Goal: Obtain resource: Download file/media

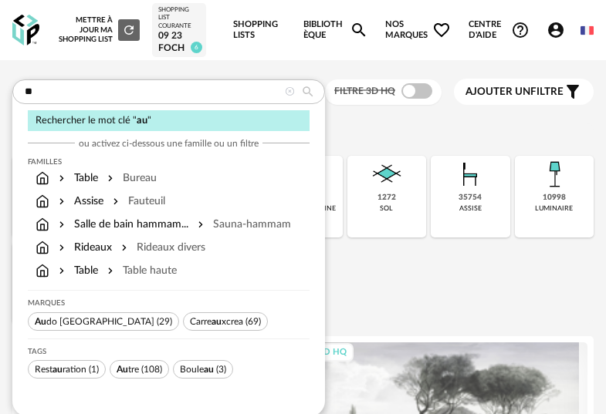
type input "*"
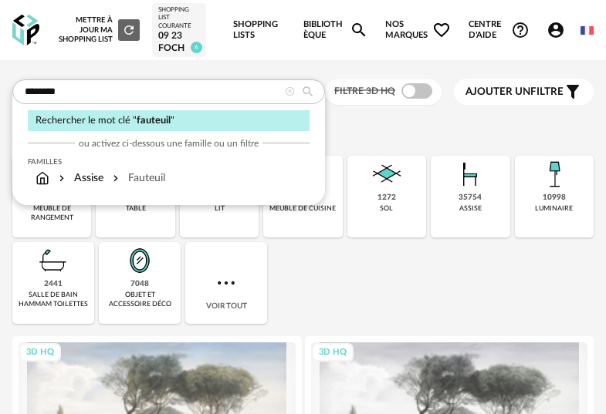
type input "********"
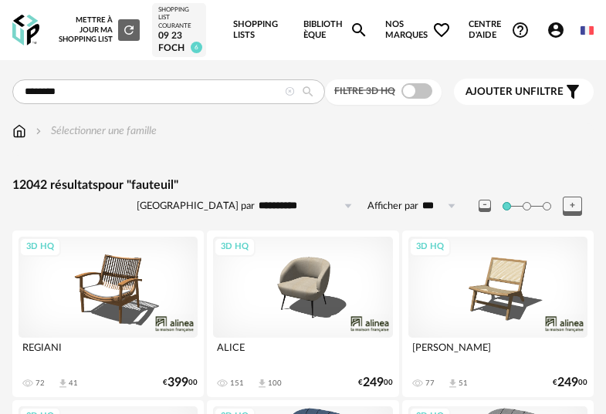
click at [410, 100] on div "Filtre 3D HQ" at bounding box center [383, 91] width 116 height 25
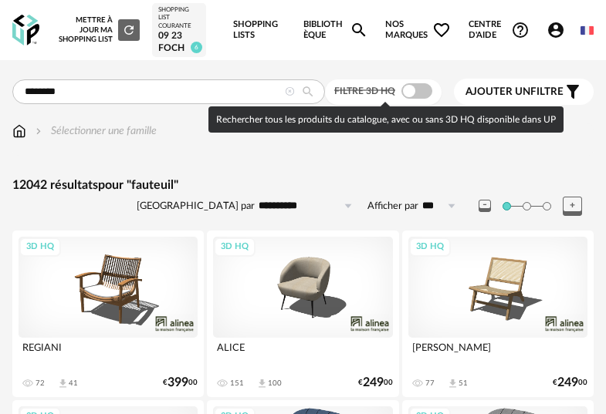
click at [411, 96] on span at bounding box center [416, 90] width 31 height 15
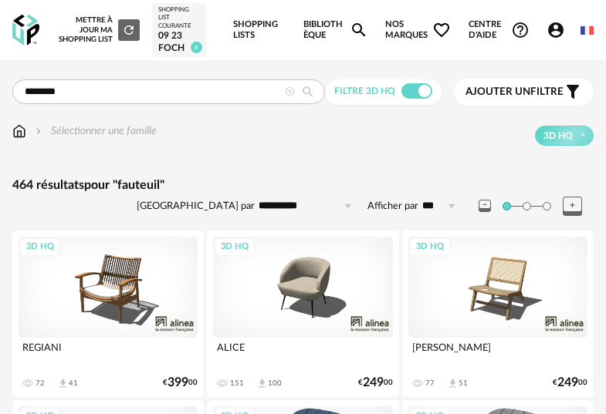
click at [296, 208] on input "**********" at bounding box center [308, 206] width 106 height 25
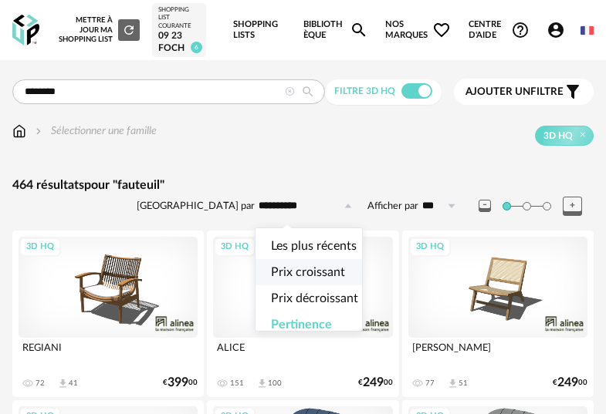
click at [313, 272] on span "Prix croissant" at bounding box center [308, 272] width 74 height 12
type input "**********"
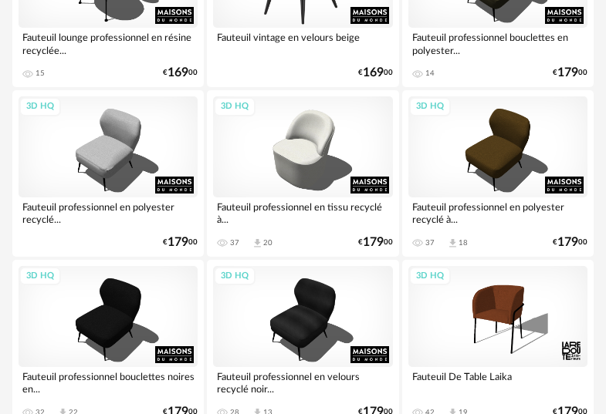
scroll to position [650, 0]
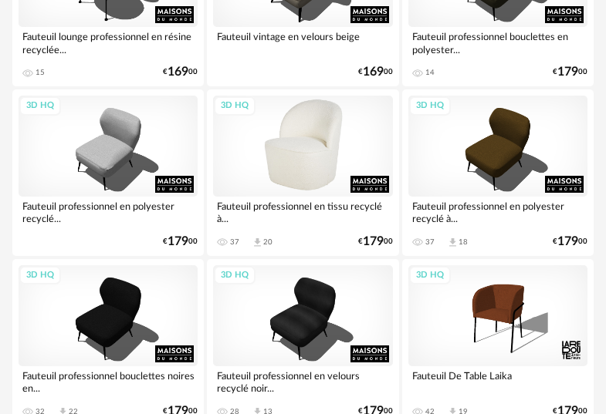
click at [308, 129] on div "3D HQ" at bounding box center [302, 146] width 179 height 101
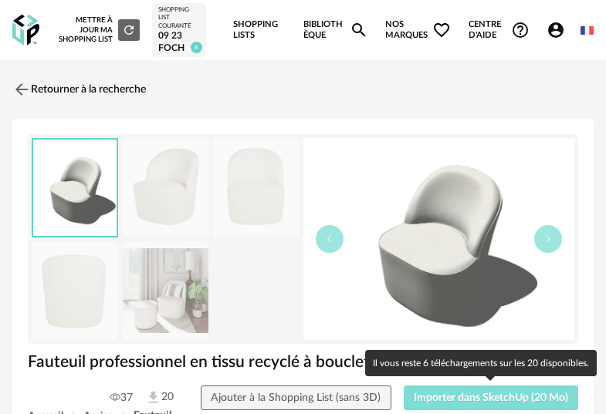
click at [479, 398] on span "Importer dans SketchUp (20 Mo)" at bounding box center [490, 398] width 154 height 11
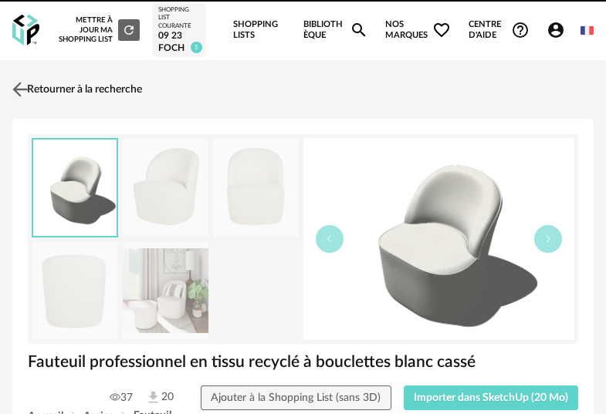
click at [25, 89] on img at bounding box center [20, 90] width 22 height 22
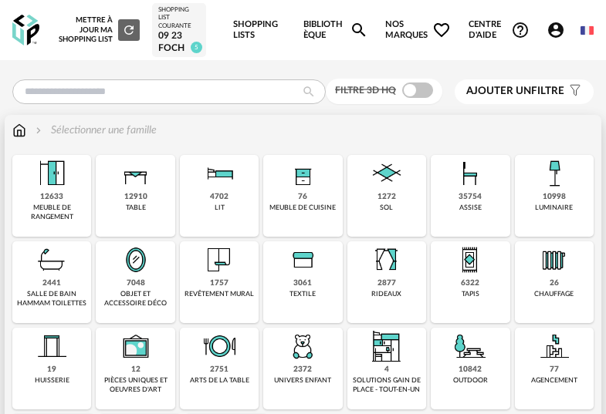
click at [457, 181] on img at bounding box center [469, 173] width 37 height 37
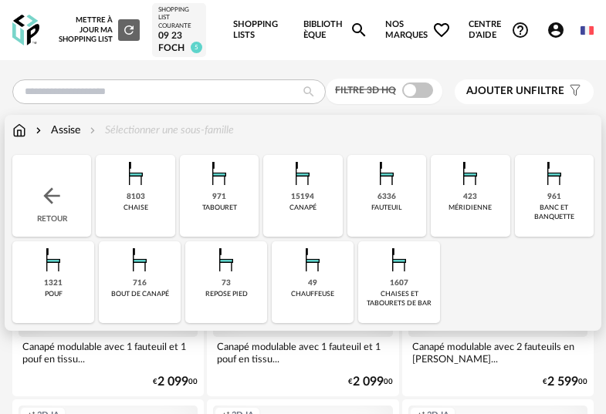
click at [390, 190] on img at bounding box center [386, 173] width 37 height 37
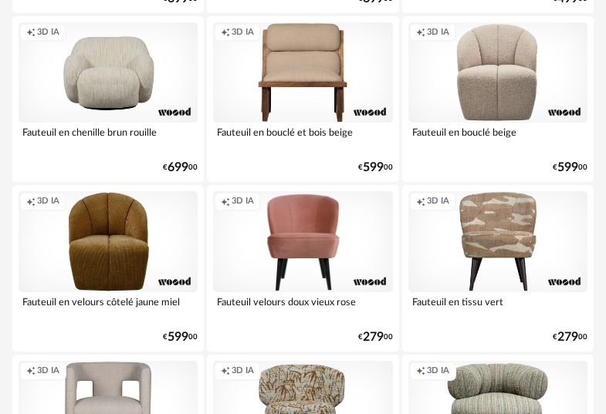
scroll to position [56, 0]
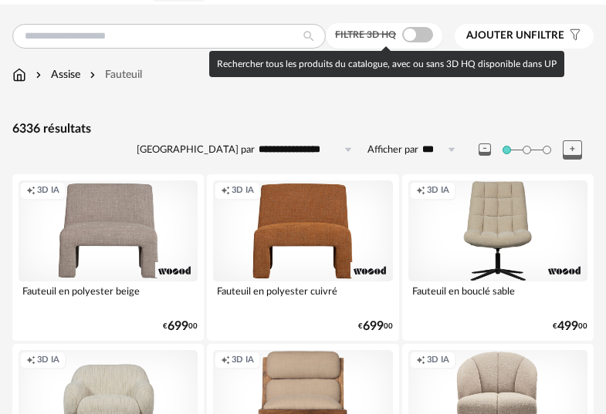
click at [405, 30] on span at bounding box center [417, 34] width 31 height 15
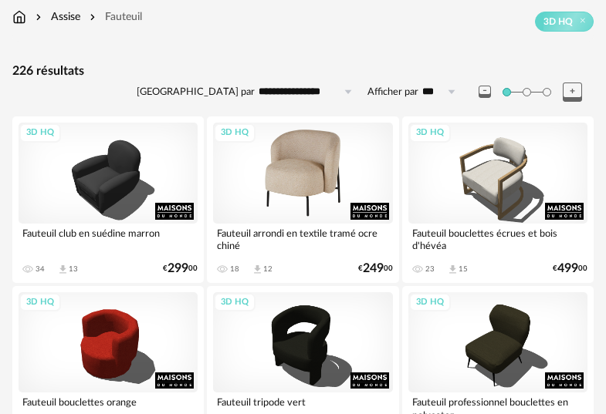
scroll to position [115, 0]
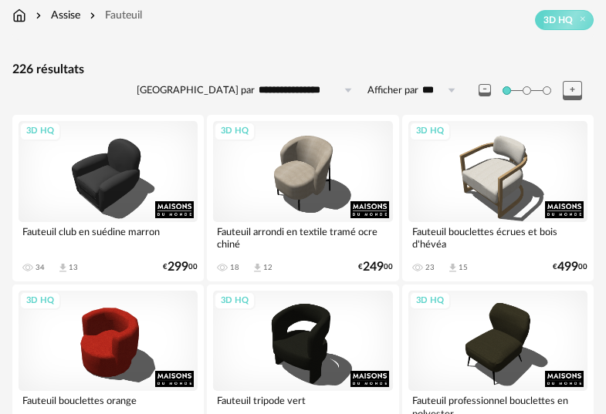
click at [324, 93] on input "**********" at bounding box center [308, 90] width 106 height 25
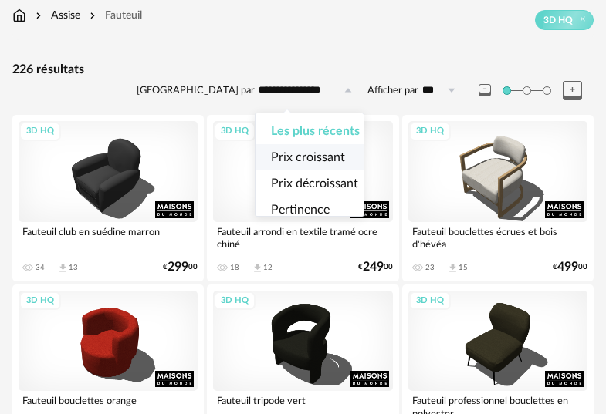
click at [314, 157] on span "Prix croissant" at bounding box center [308, 157] width 74 height 12
type input "**********"
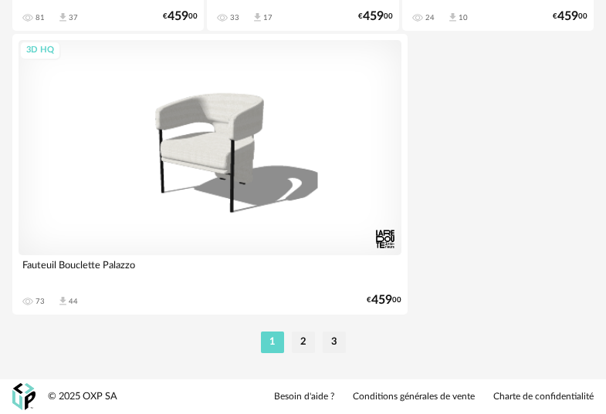
scroll to position [5789, 0]
click at [302, 345] on li "2" at bounding box center [303, 343] width 23 height 22
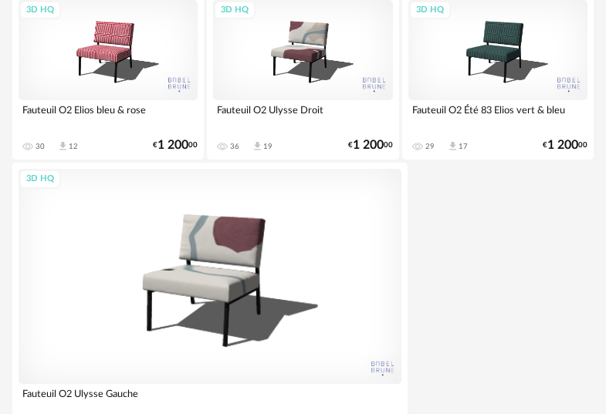
scroll to position [5789, 0]
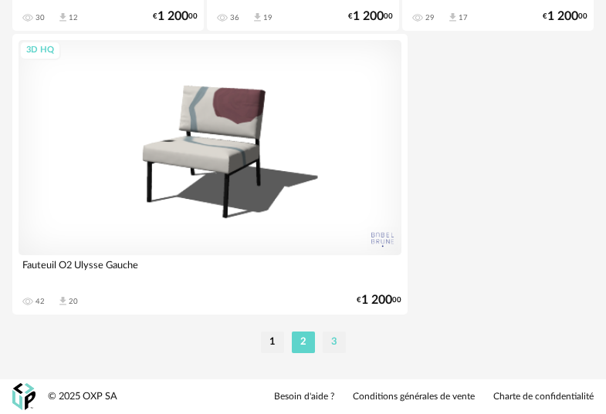
click at [338, 343] on li "3" at bounding box center [333, 343] width 23 height 22
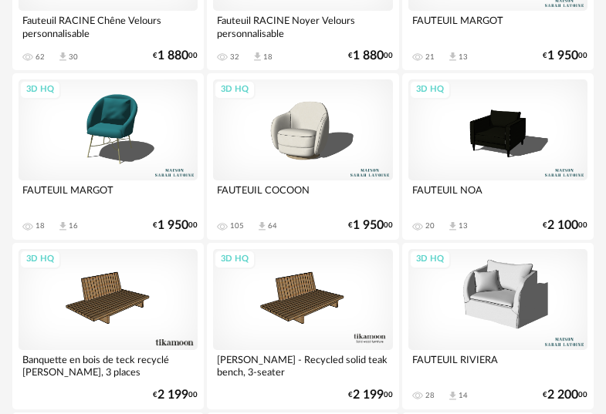
scroll to position [1493, 0]
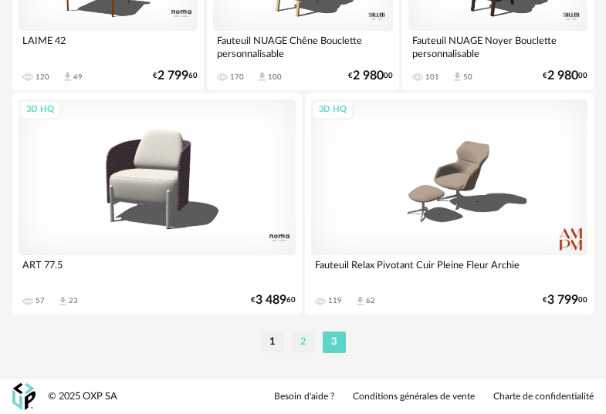
click at [300, 348] on li "2" at bounding box center [303, 343] width 23 height 22
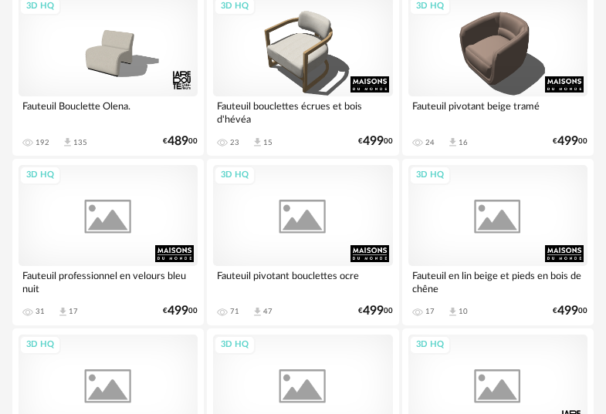
scroll to position [825, 0]
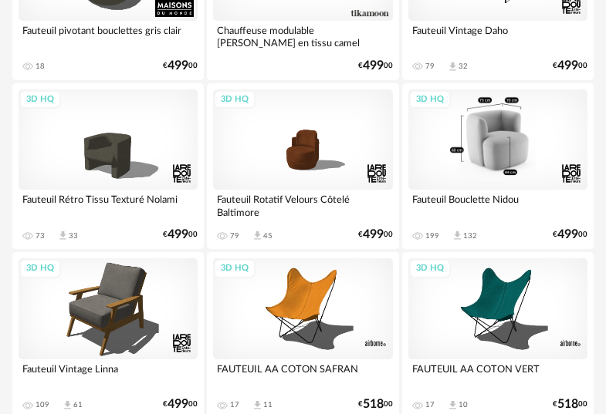
click at [501, 172] on div "3D HQ" at bounding box center [497, 139] width 179 height 101
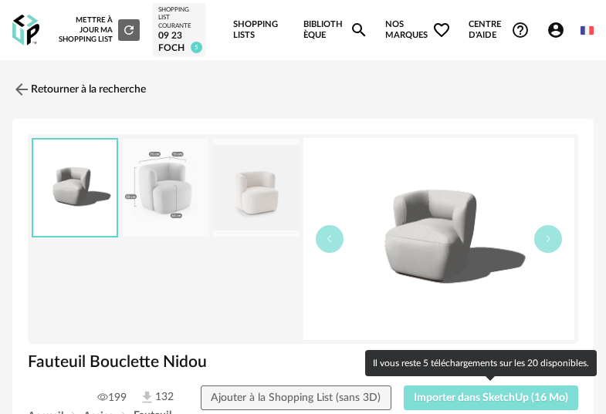
click at [479, 390] on button "Importer dans SketchUp (16 Mo)" at bounding box center [490, 398] width 175 height 25
